Goal: Find specific page/section: Find specific page/section

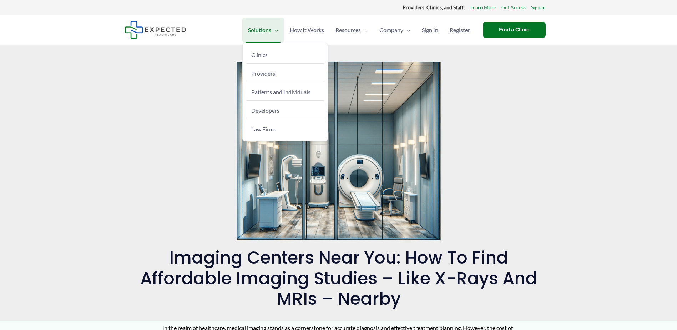
click at [271, 33] on span "Menu Toggle" at bounding box center [274, 29] width 7 height 25
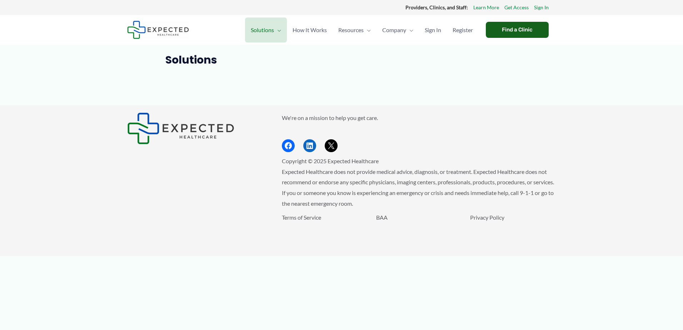
click at [521, 27] on div "Find a Clinic" at bounding box center [517, 30] width 63 height 16
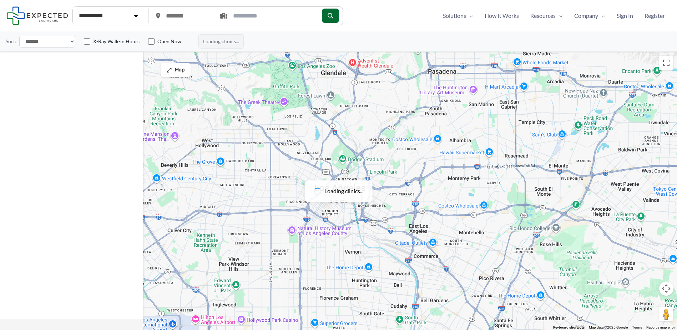
click at [73, 44] on select "**********" at bounding box center [47, 42] width 56 height 12
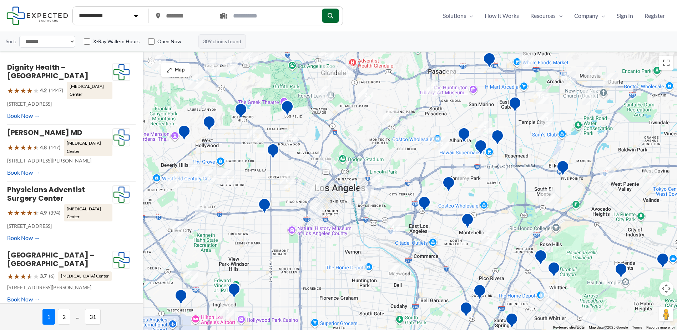
click at [71, 39] on select "**********" at bounding box center [47, 42] width 56 height 12
